Goal: Navigation & Orientation: Find specific page/section

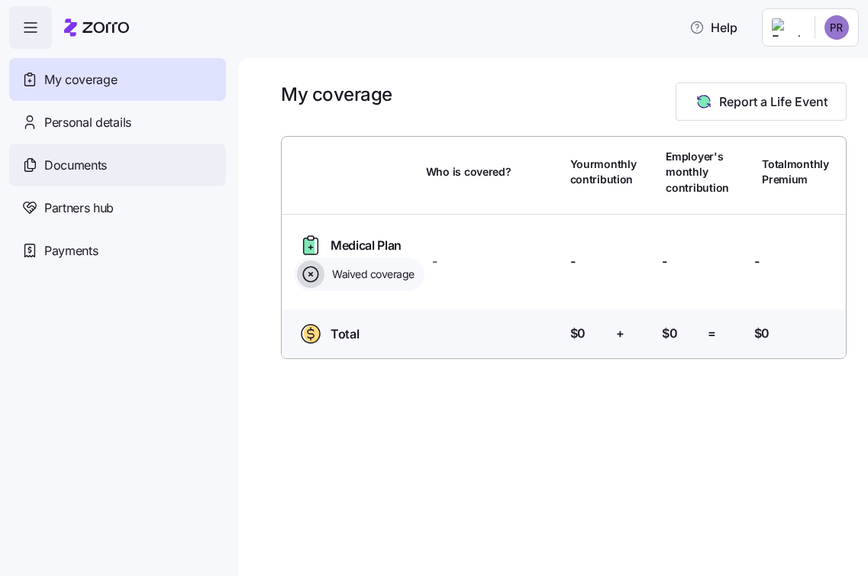
click at [120, 163] on div "Documents" at bounding box center [117, 165] width 217 height 43
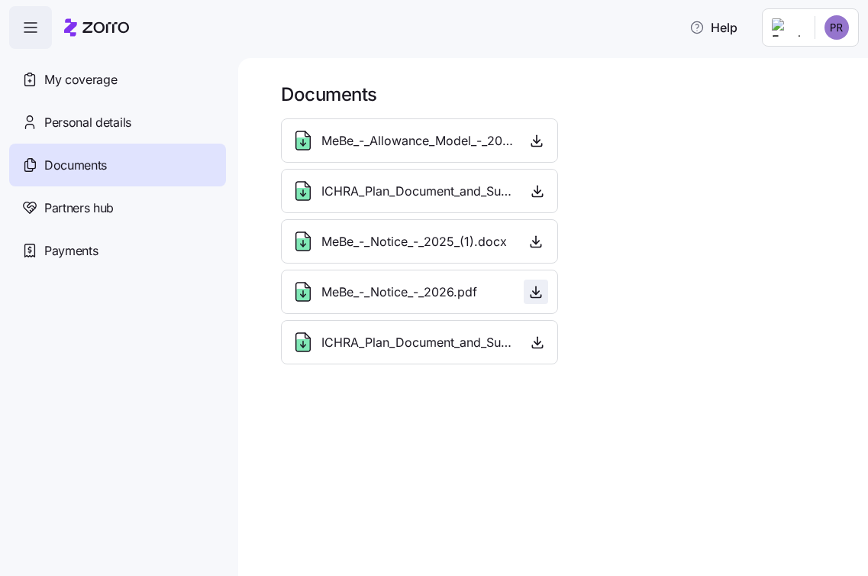
click at [537, 285] on icon "button" at bounding box center [535, 291] width 15 height 15
click at [124, 185] on div "Documents" at bounding box center [117, 165] width 217 height 43
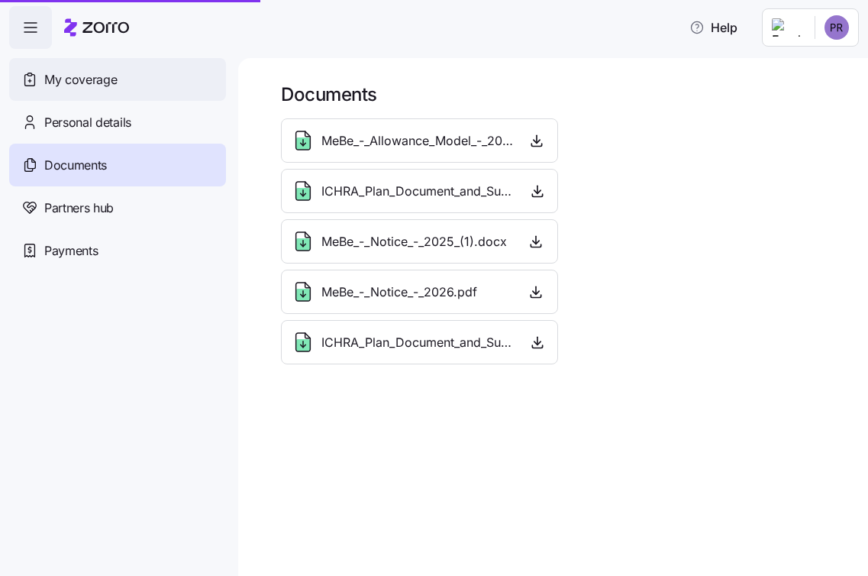
click at [121, 93] on div "My coverage" at bounding box center [117, 79] width 217 height 43
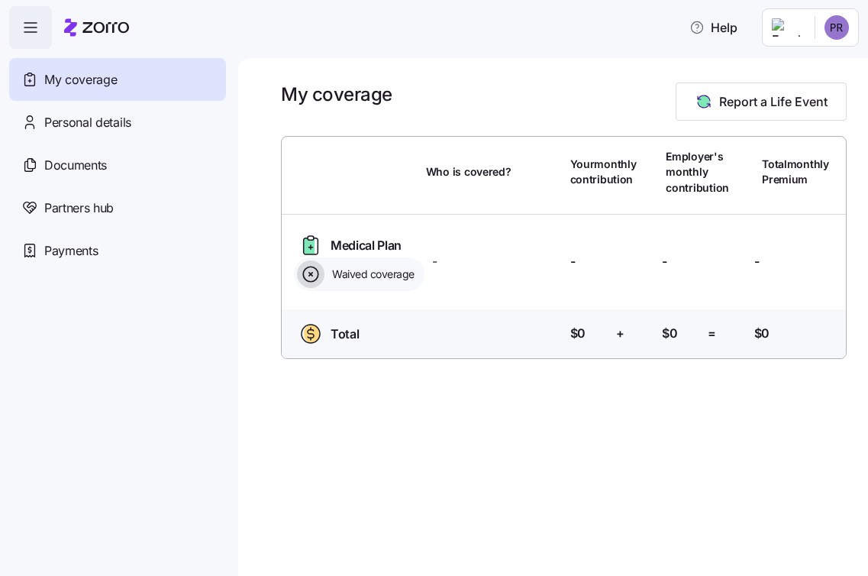
click at [586, 328] on div "Your contribution: $0" at bounding box center [587, 333] width 34 height 19
click at [318, 273] on icon at bounding box center [310, 273] width 15 height 15
click at [175, 124] on div "Personal details" at bounding box center [117, 122] width 217 height 43
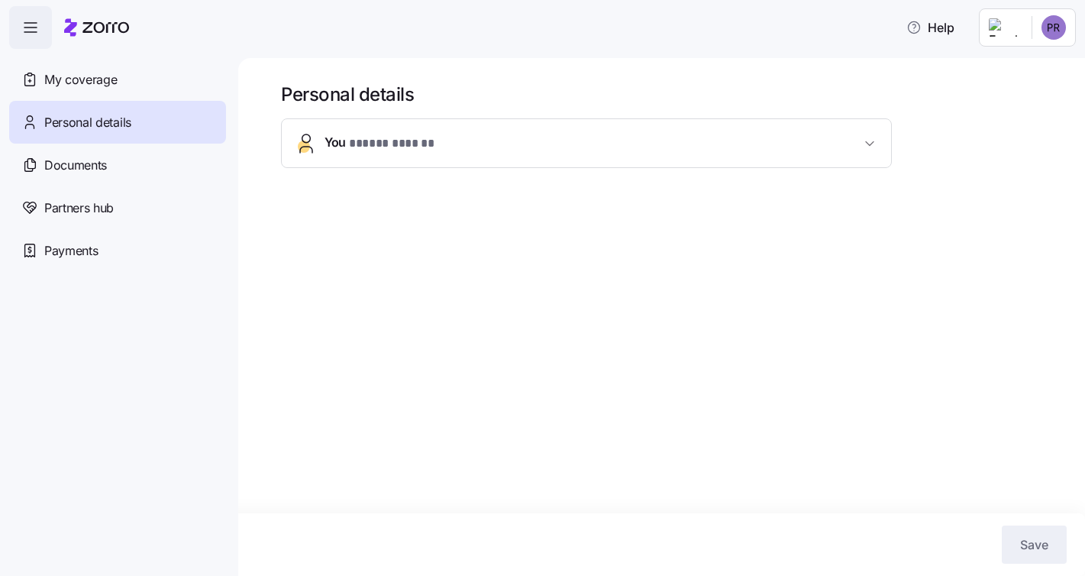
click at [486, 133] on span "You * ***** ****** *" at bounding box center [593, 143] width 536 height 21
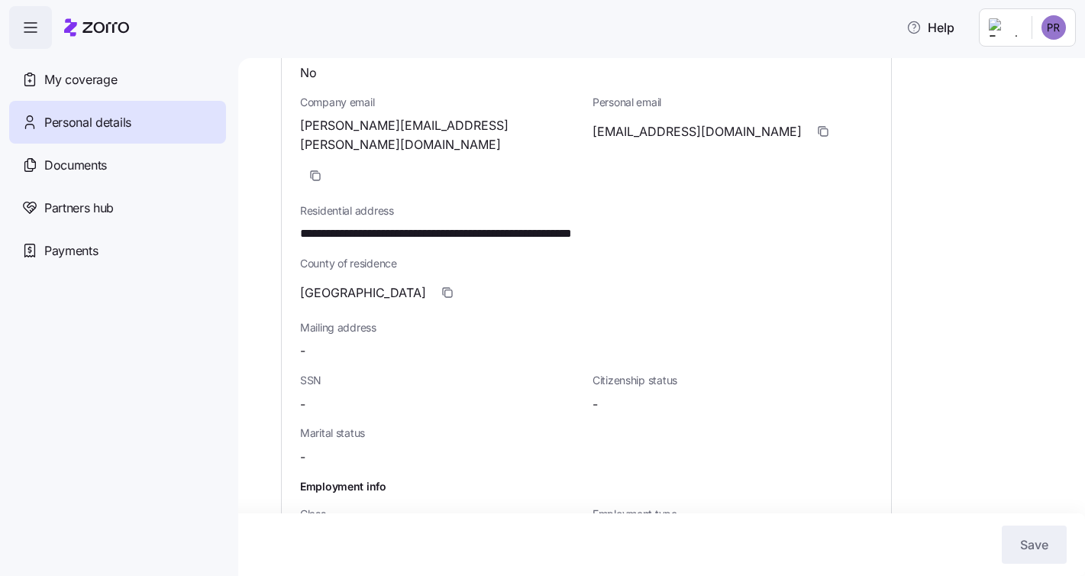
scroll to position [421, 0]
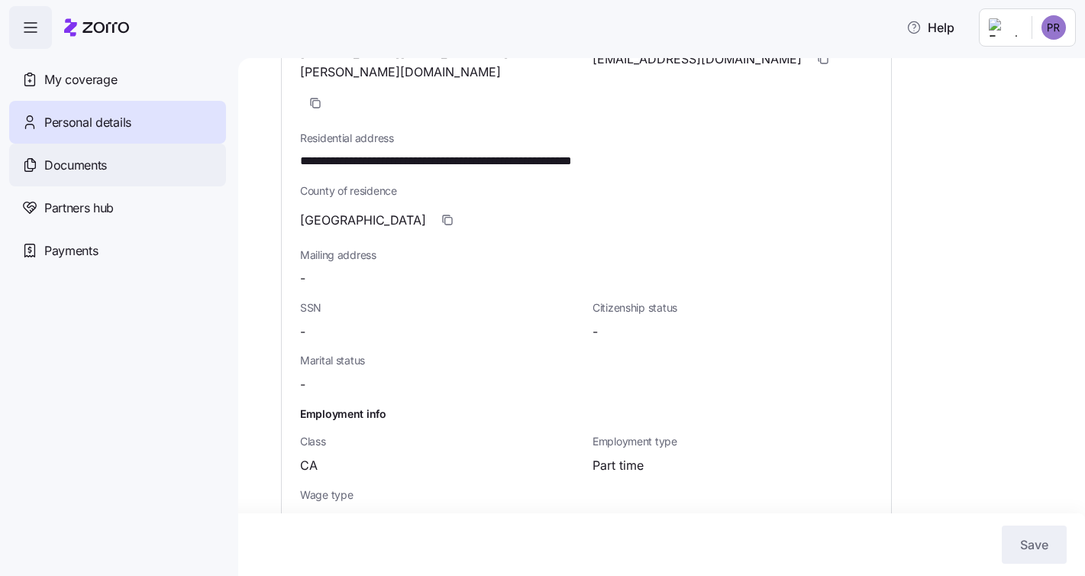
click at [120, 161] on div "Documents" at bounding box center [117, 165] width 217 height 43
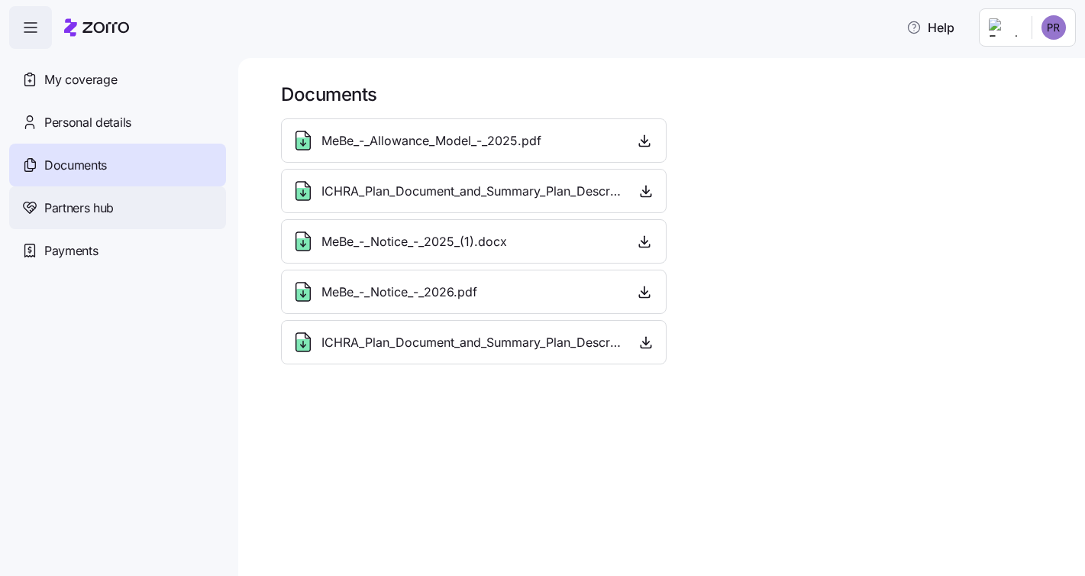
click at [124, 210] on div "Partners hub" at bounding box center [117, 207] width 217 height 43
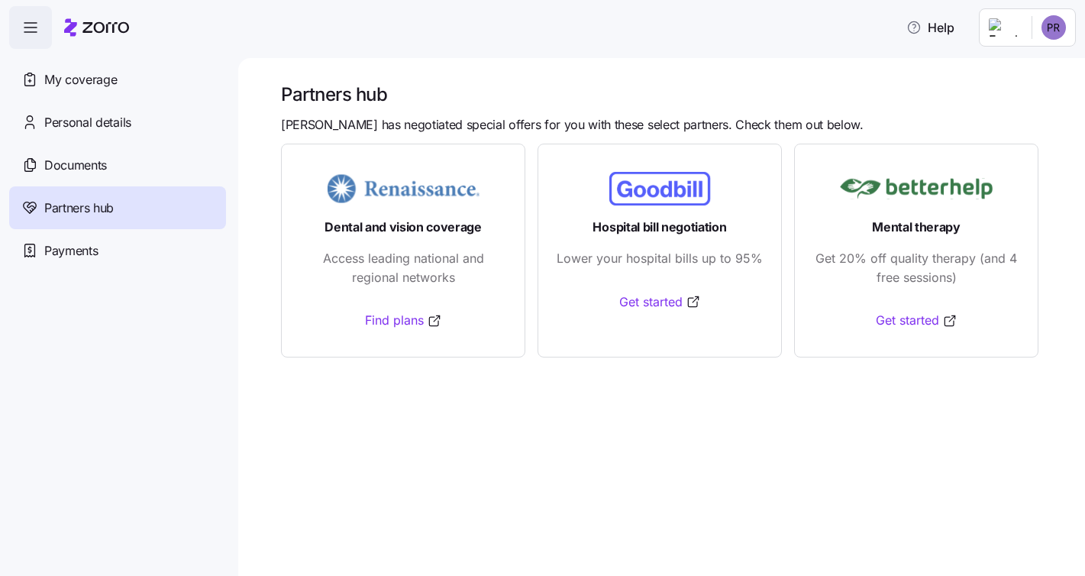
click at [119, 254] on div "Payments" at bounding box center [117, 250] width 217 height 43
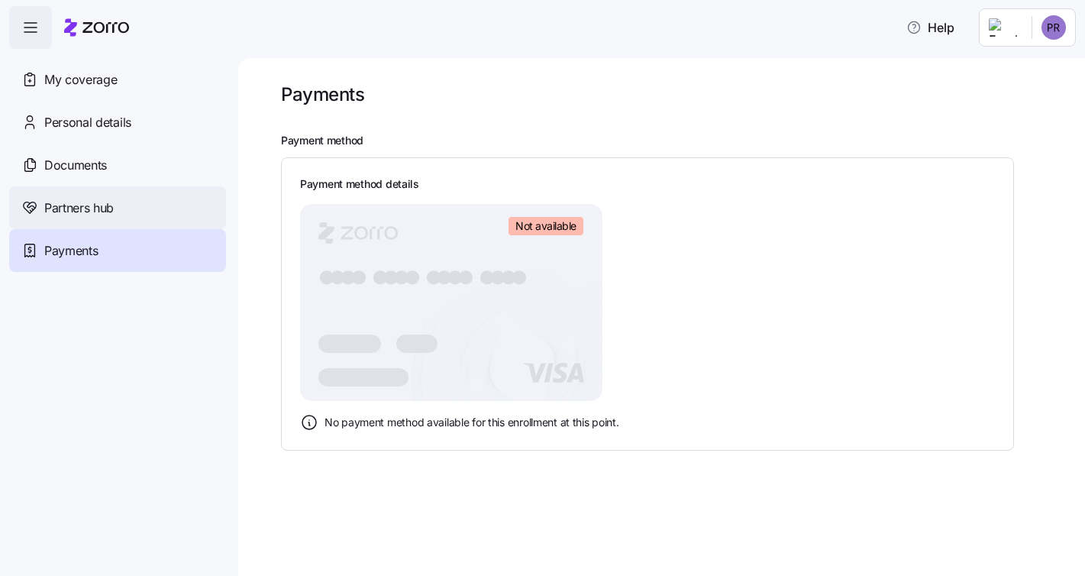
click at [115, 211] on div "Partners hub" at bounding box center [117, 207] width 217 height 43
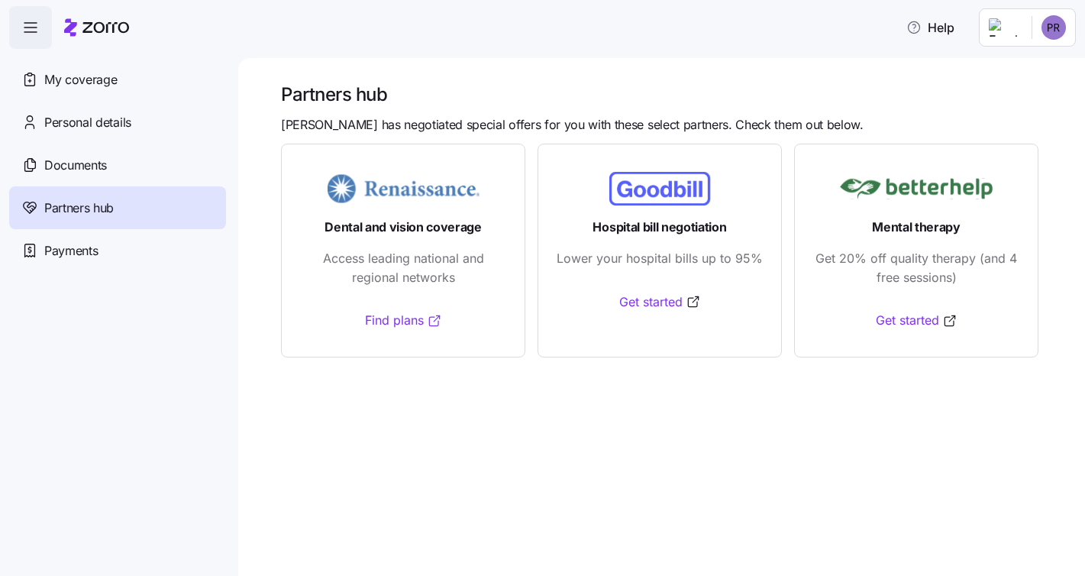
click at [397, 327] on link "Find plans" at bounding box center [403, 320] width 77 height 19
